Goal: Task Accomplishment & Management: Complete application form

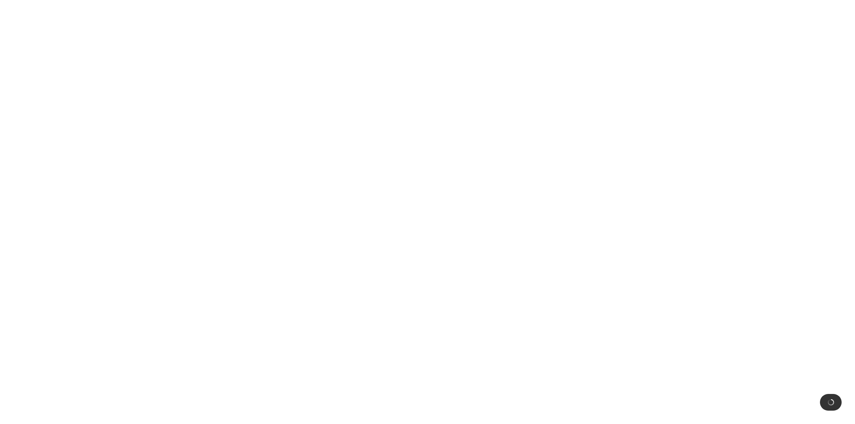
click at [255, 0] on html at bounding box center [427, 0] width 855 height 0
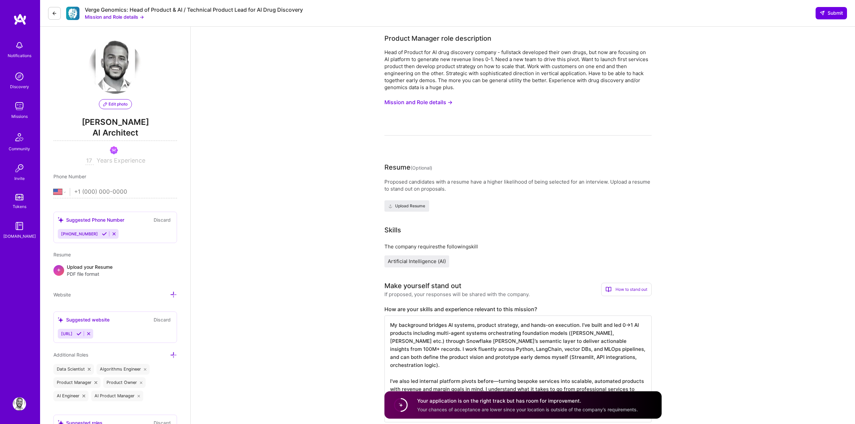
select select "US"
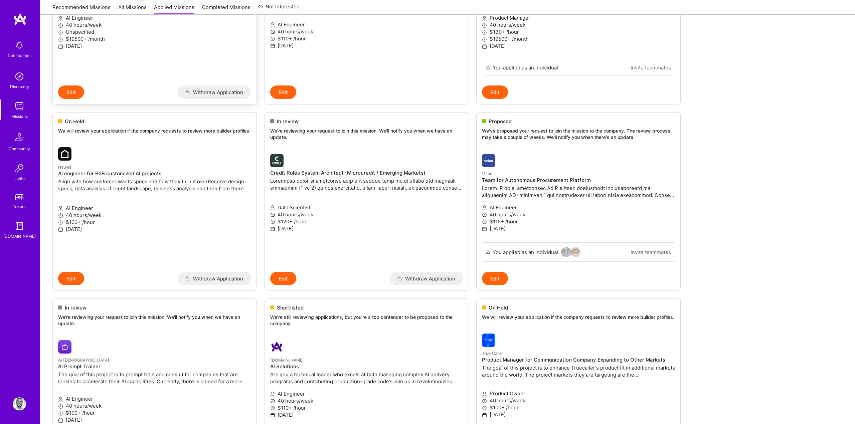
scroll to position [274, 0]
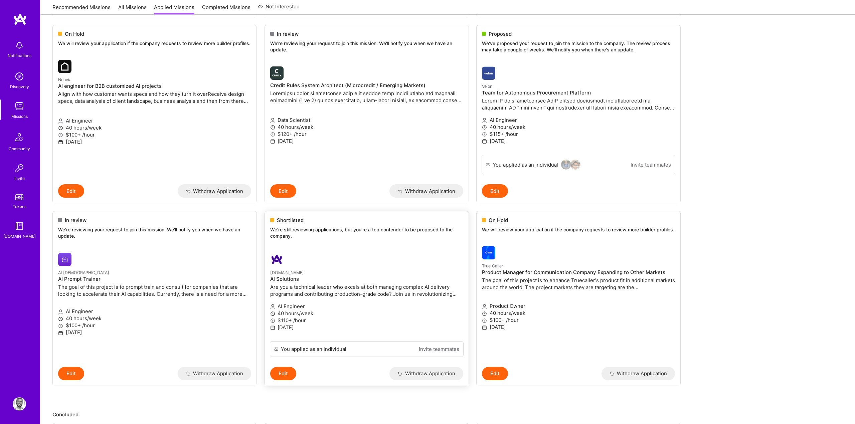
click at [283, 266] on div at bounding box center [278, 259] width 16 height 13
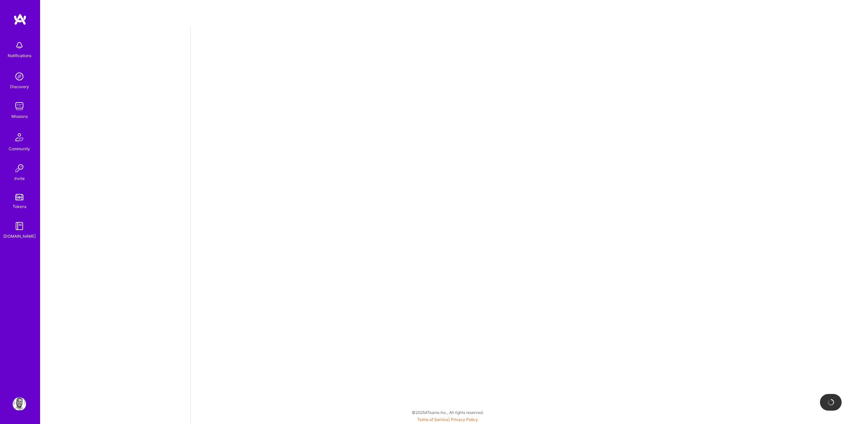
select select "US"
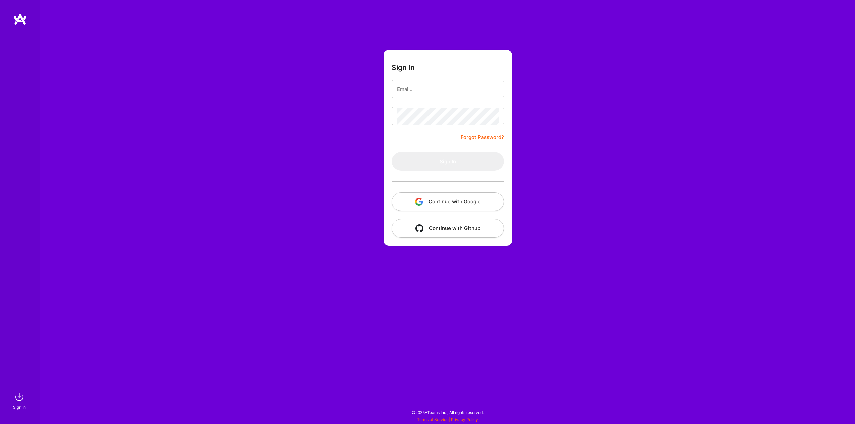
click at [427, 207] on button "Continue with Google" at bounding box center [448, 201] width 112 height 19
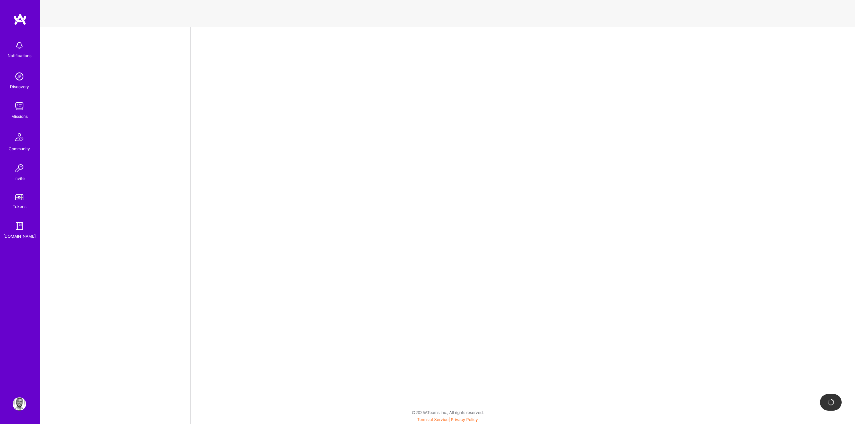
select select "US"
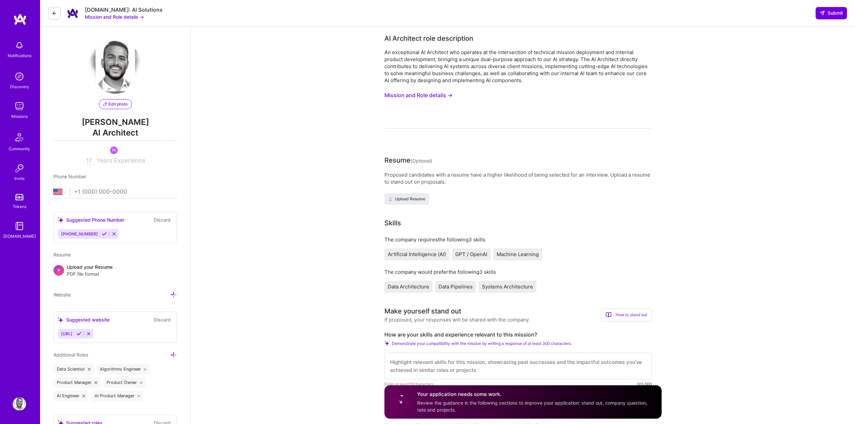
click at [409, 96] on button "Mission and Role details →" at bounding box center [419, 95] width 68 height 12
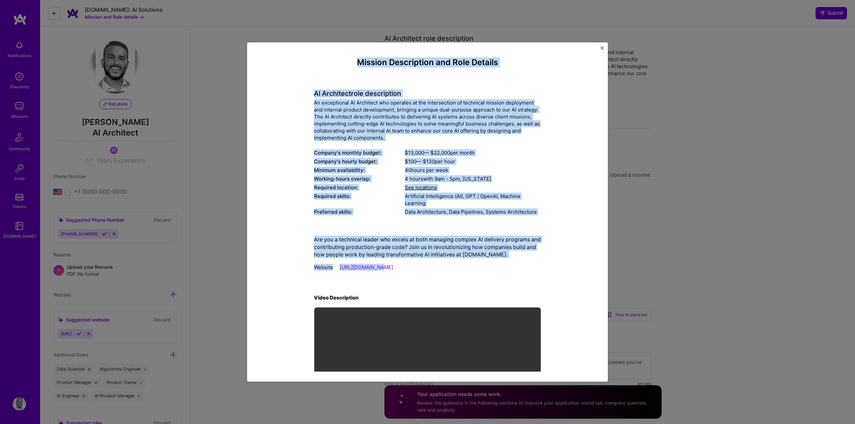
drag, startPoint x: 357, startPoint y: 62, endPoint x: 469, endPoint y: 266, distance: 233.3
click at [469, 266] on div "Mission Description and Role Details AI Architect role description An exception…" at bounding box center [427, 233] width 227 height 351
copy div "Mission Description and Role Details AI Architect role description An exception…"
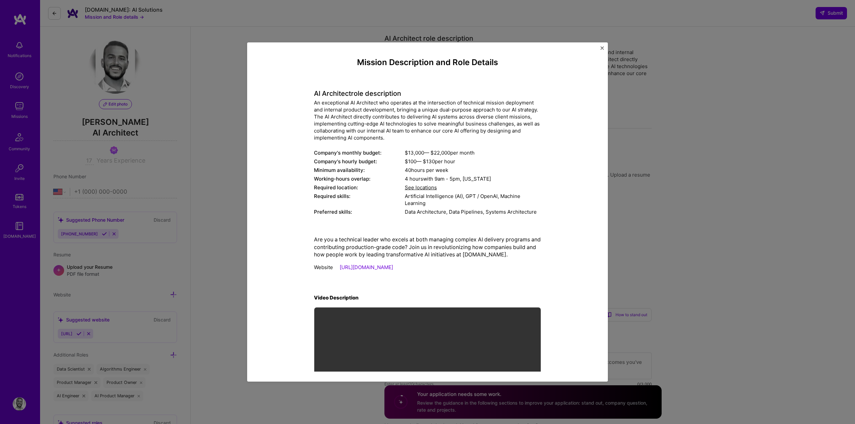
click at [742, 246] on div "Mission Description and Role Details AI Architect role description An exception…" at bounding box center [427, 212] width 855 height 424
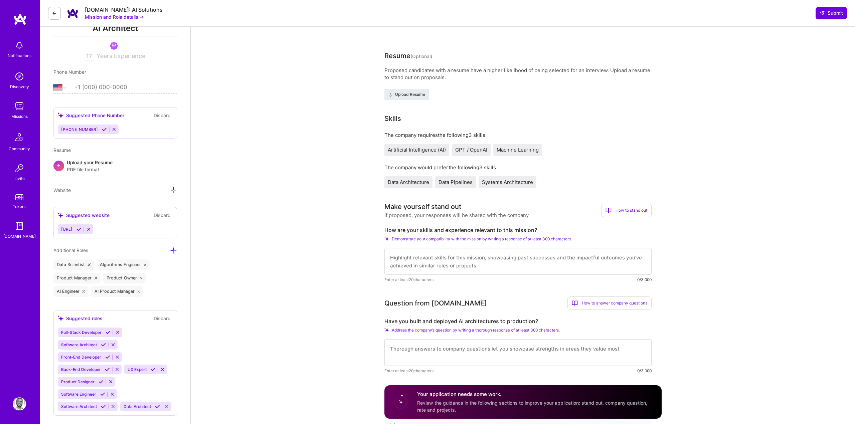
scroll to position [110, 0]
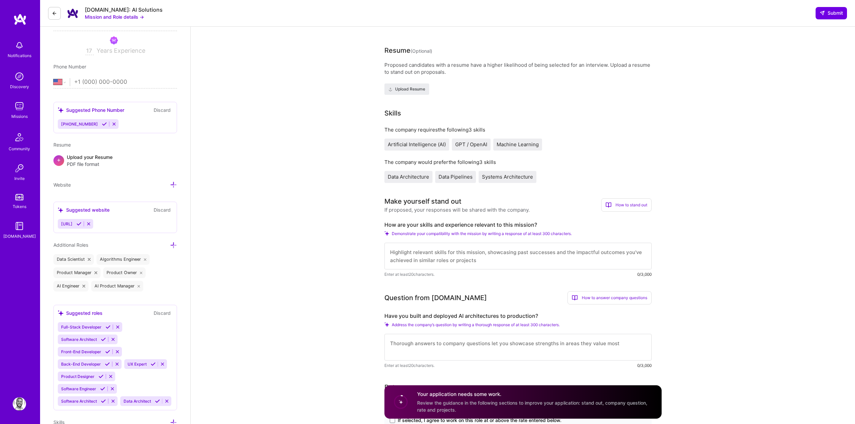
click at [439, 316] on label "Have you built and deployed AI architectures to production?" at bounding box center [518, 316] width 267 height 7
copy label "Have you built and deployed AI architectures to production?"
click at [402, 225] on label "How are your skills and experience relevant to this mission?" at bounding box center [518, 225] width 267 height 7
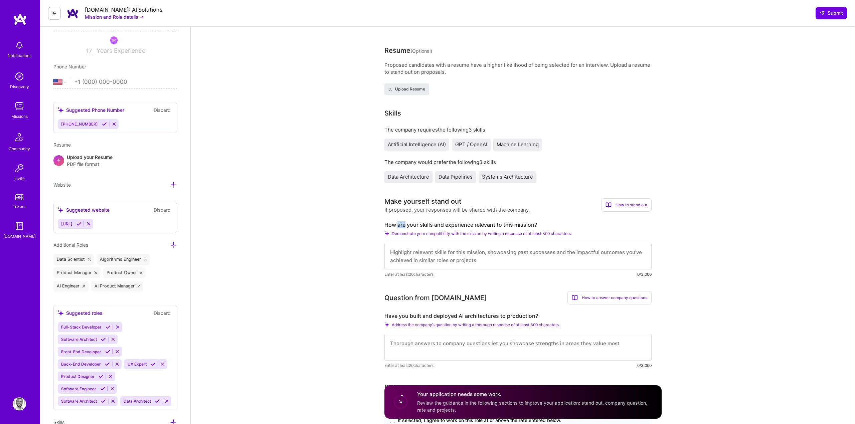
click at [402, 225] on label "How are your skills and experience relevant to this mission?" at bounding box center [518, 225] width 267 height 7
copy label "How are your skills and experience relevant to this mission?"
